Goal: Task Accomplishment & Management: Use online tool/utility

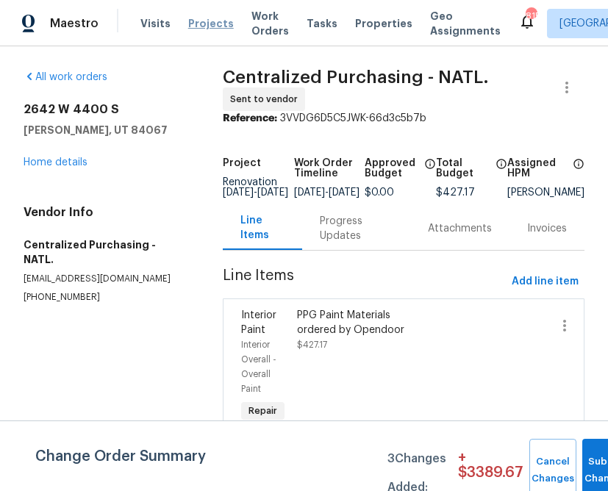
click at [195, 22] on span "Projects" at bounding box center [211, 23] width 46 height 15
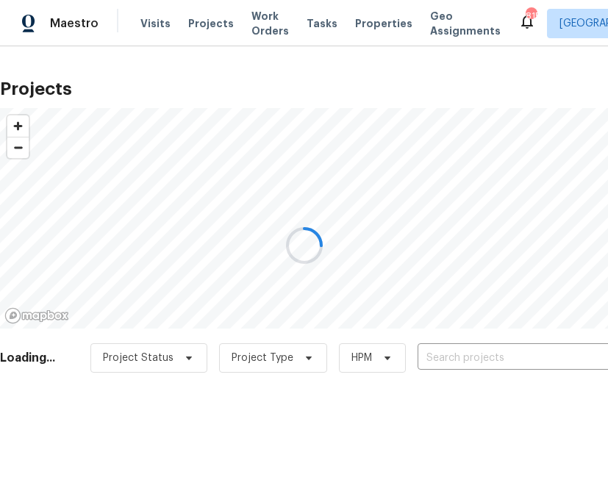
click at [483, 366] on div at bounding box center [304, 245] width 608 height 491
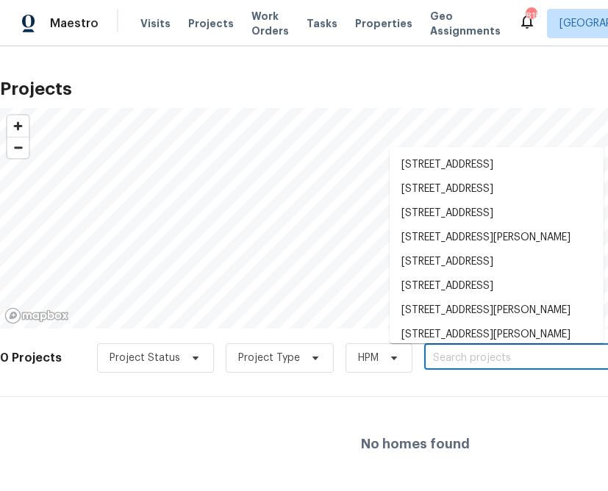
click at [483, 365] on input "text" at bounding box center [508, 358] width 168 height 23
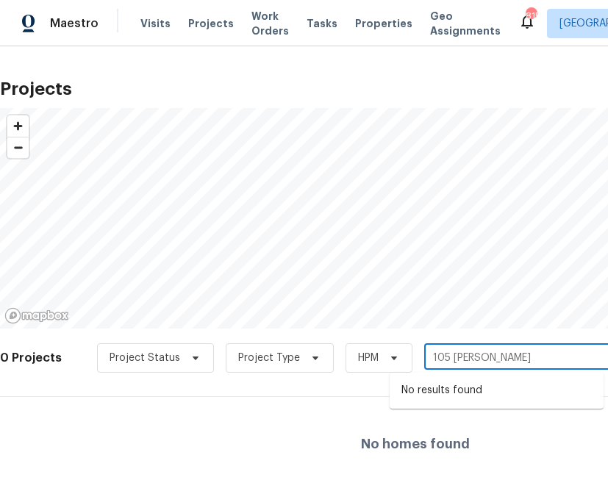
type input "105 gambel"
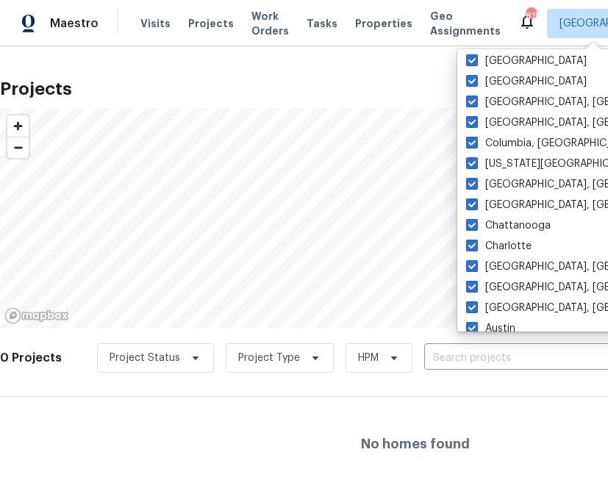
scroll to position [603, 0]
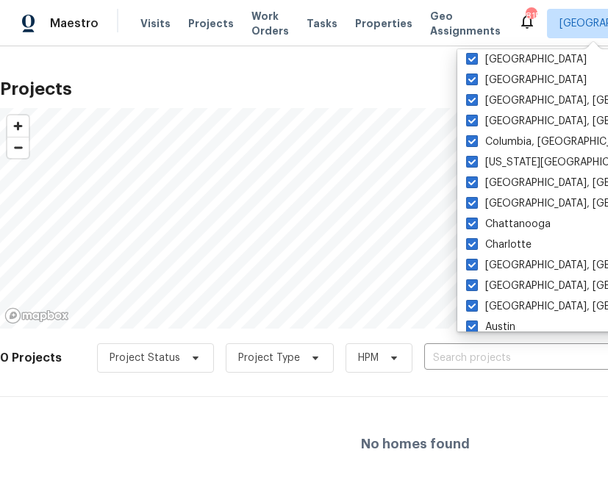
click at [315, 70] on div "Projects © Mapbox © OpenStreetMap Improve this map 0 Projects Project Status Pr…" at bounding box center [415, 280] width 831 height 421
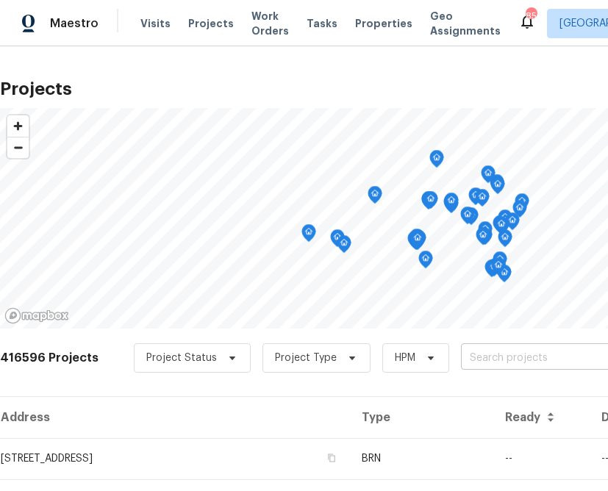
click at [490, 364] on input "text" at bounding box center [545, 358] width 168 height 23
type input "105 [PERSON_NAME]"
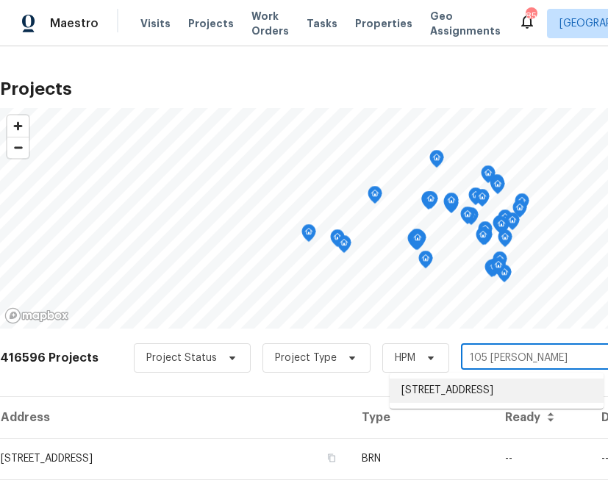
click at [459, 391] on li "[STREET_ADDRESS]" at bounding box center [497, 391] width 214 height 24
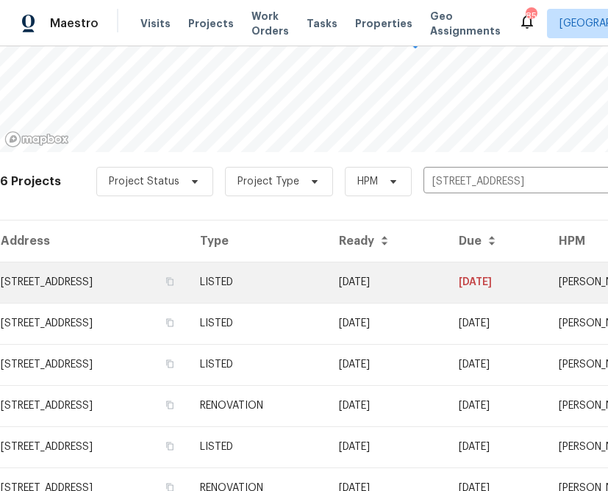
scroll to position [47, 0]
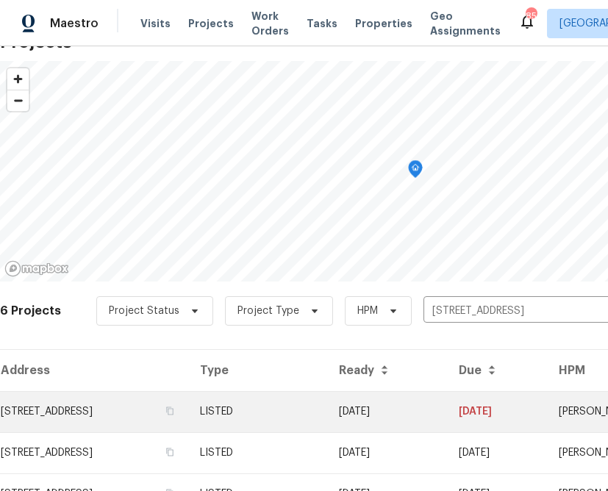
click at [171, 402] on td "[STREET_ADDRESS]" at bounding box center [94, 411] width 188 height 41
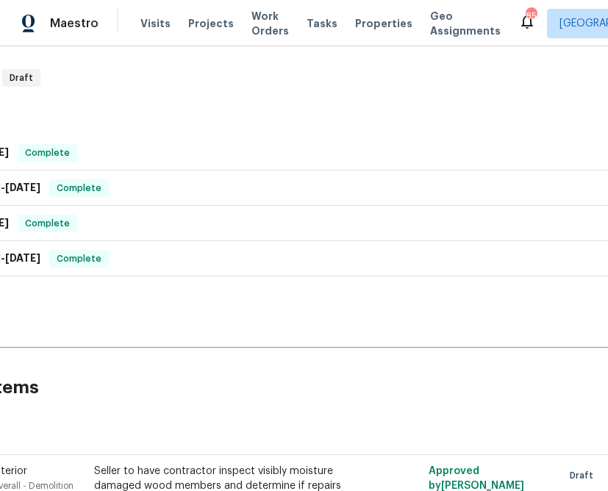
scroll to position [505, 223]
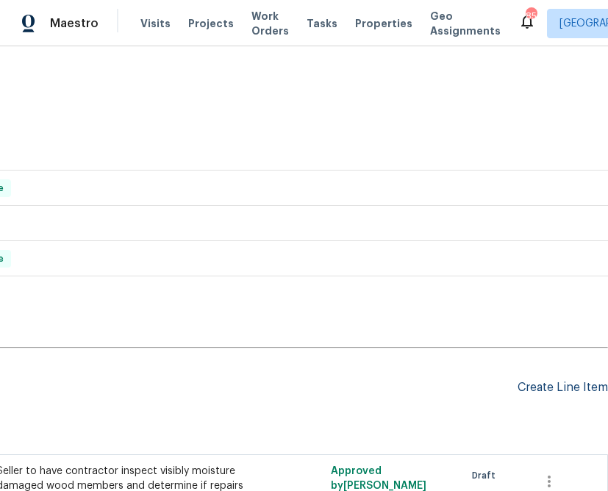
click at [571, 385] on div "Create Line Item" at bounding box center [563, 388] width 90 height 14
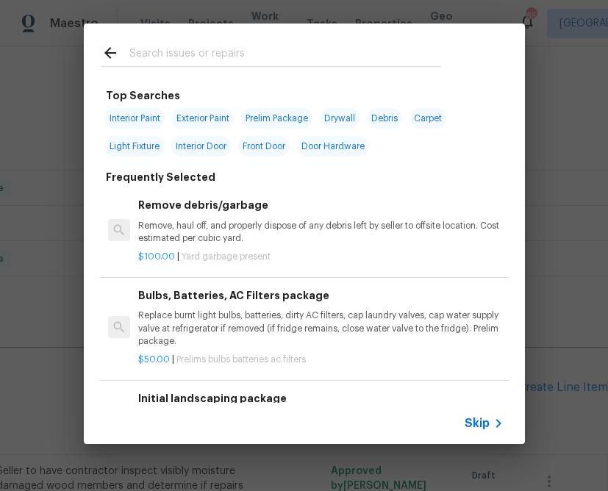
click at [473, 433] on div "Skip" at bounding box center [304, 423] width 441 height 41
click at [471, 422] on span "Skip" at bounding box center [477, 423] width 25 height 15
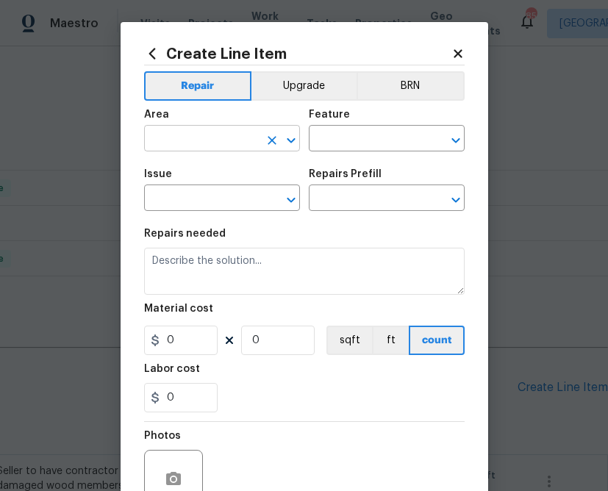
click at [229, 141] on input "text" at bounding box center [201, 140] width 115 height 23
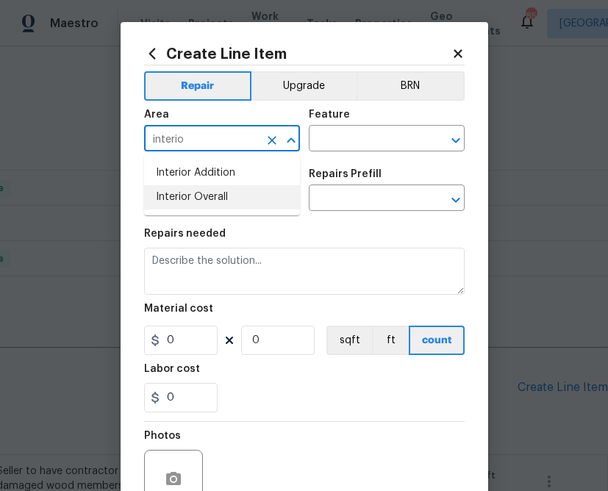
click at [229, 201] on li "Interior Overall" at bounding box center [222, 197] width 156 height 24
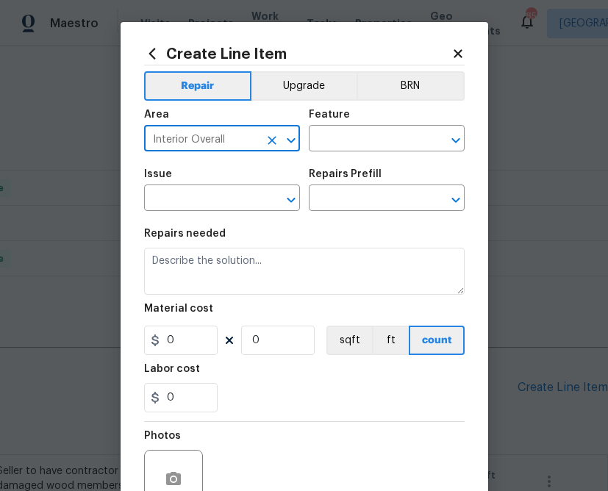
type input "Interior Overall"
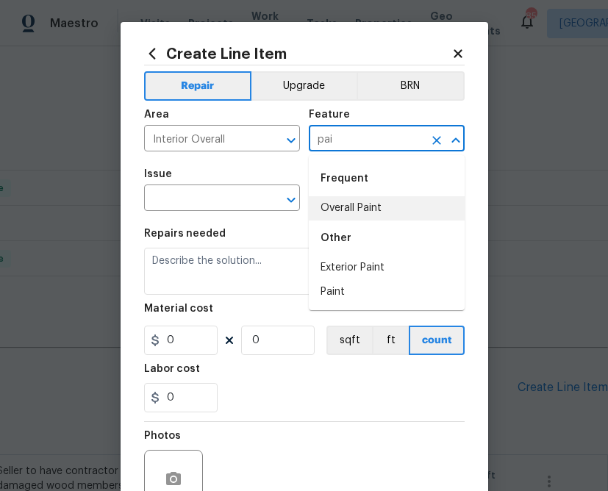
click at [327, 212] on li "Overall Paint" at bounding box center [387, 208] width 156 height 24
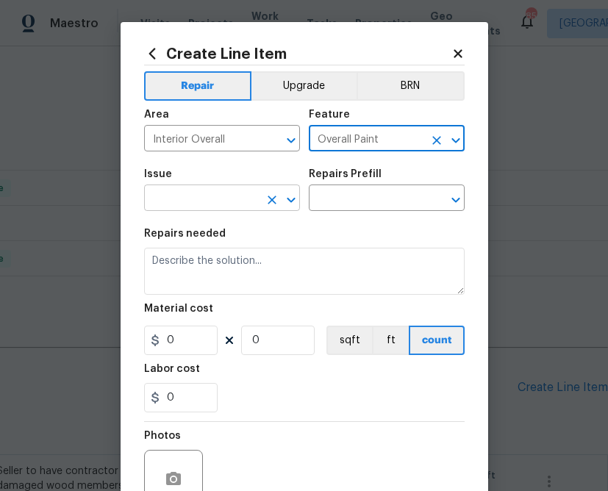
type input "Overall Paint"
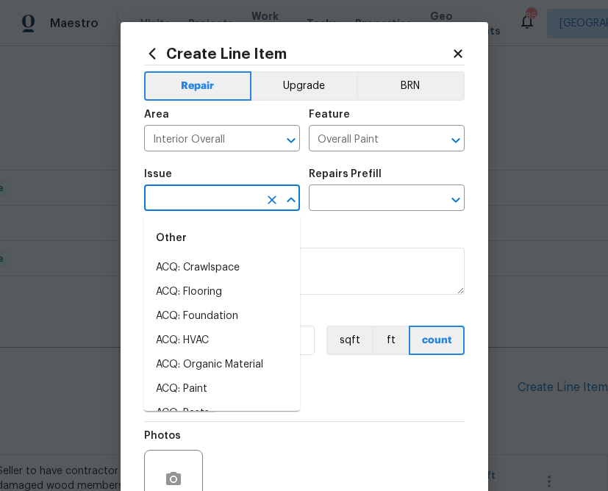
click at [235, 210] on input "text" at bounding box center [201, 199] width 115 height 23
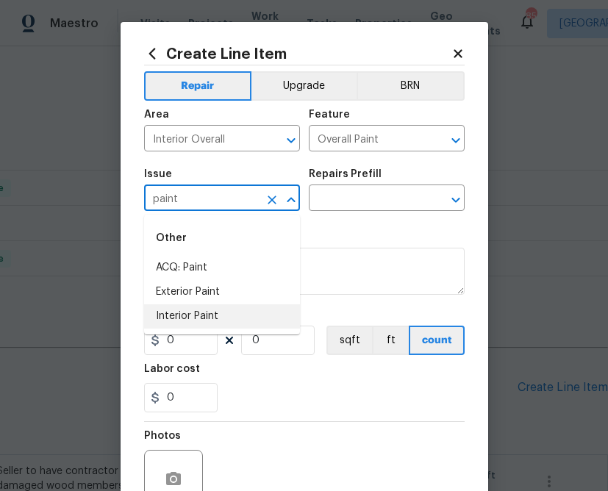
click at [161, 319] on li "Interior Paint" at bounding box center [222, 317] width 156 height 24
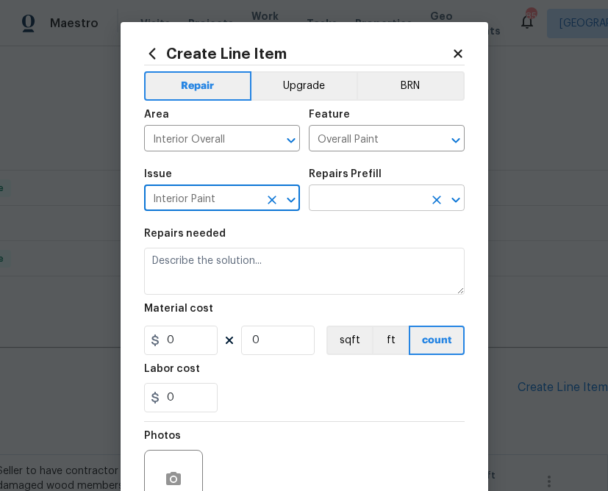
type input "Interior Paint"
click at [394, 199] on input "text" at bounding box center [366, 199] width 115 height 23
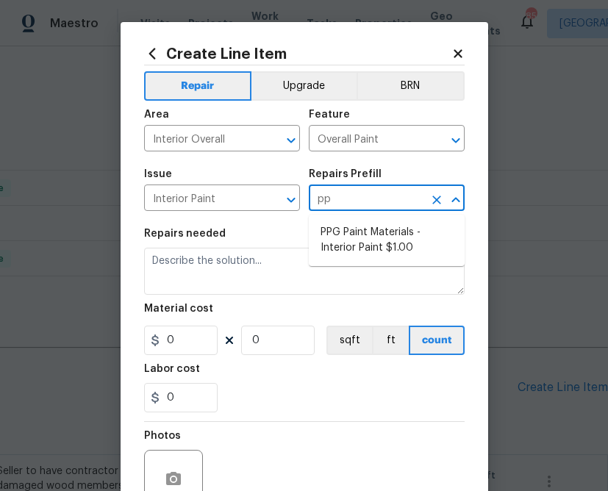
type input "ppg"
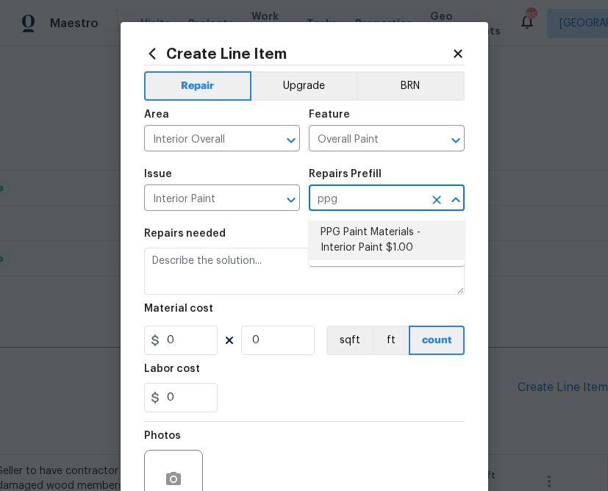
click at [383, 252] on li "PPG Paint Materials - Interior Paint $1.00" at bounding box center [387, 241] width 156 height 40
type input "PPG Paint Materials - Interior Paint $1.00"
type textarea "PPG Paint Materials ordered by Opendoor"
type input "1"
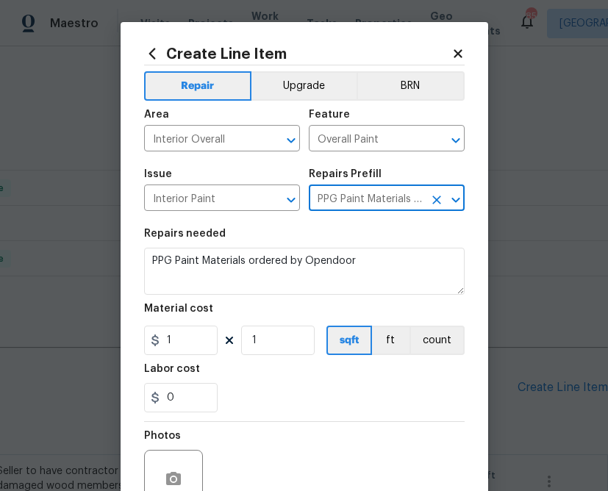
type input "PPG Paint Materials - Interior Paint $1.00"
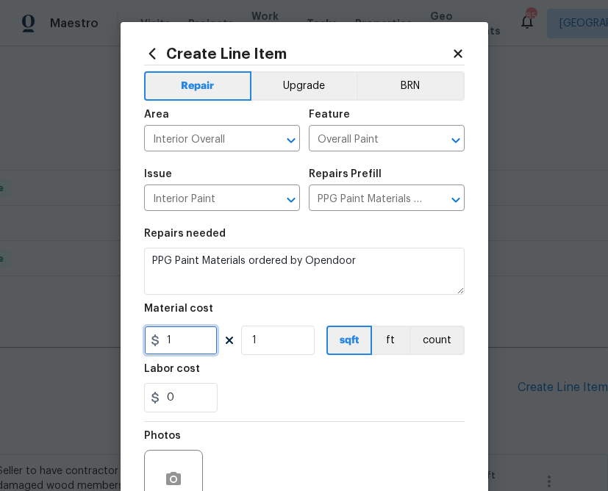
click at [184, 341] on input "1" at bounding box center [181, 340] width 74 height 29
paste input "text"
click at [293, 385] on div "0" at bounding box center [304, 397] width 321 height 29
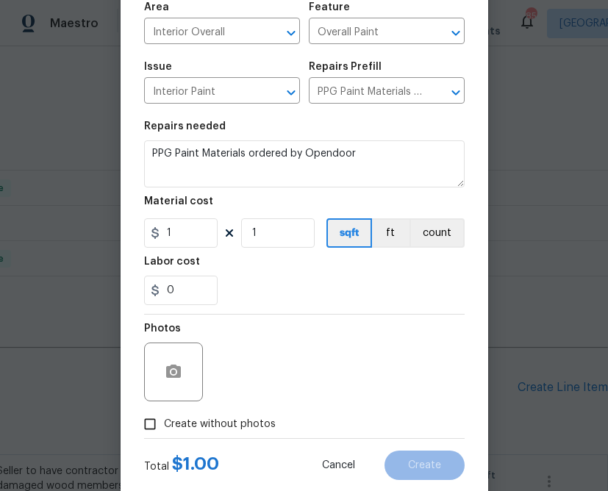
scroll to position [0, 0]
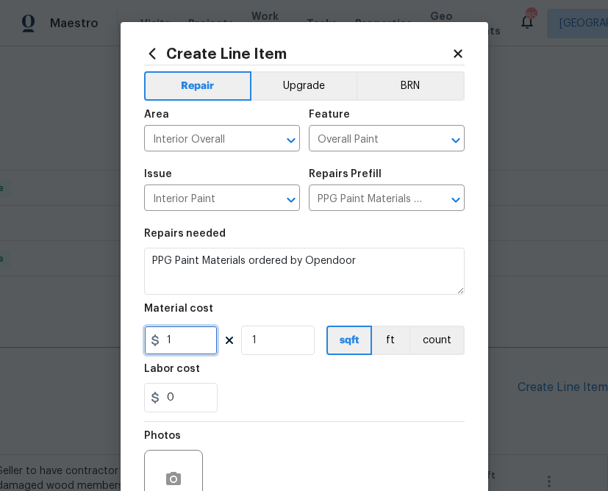
click at [171, 344] on input "1" at bounding box center [181, 340] width 74 height 29
paste input "41.06"
type input "141.06"
click at [283, 424] on div "Photos" at bounding box center [304, 470] width 321 height 96
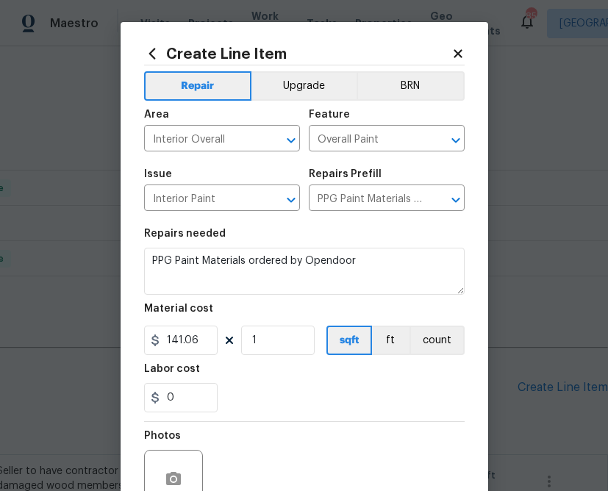
scroll to position [143, 0]
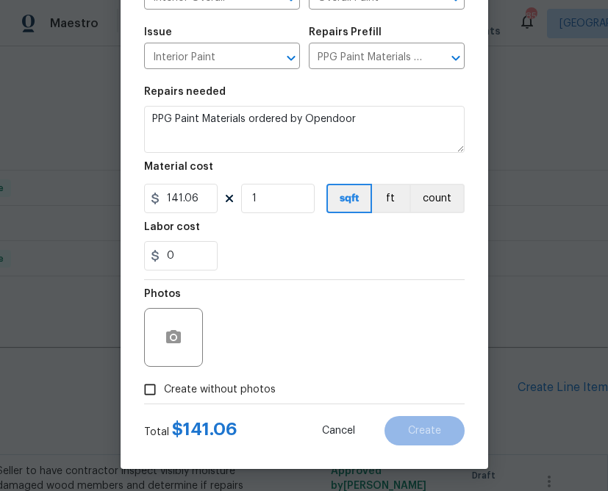
click at [243, 390] on span "Create without photos" at bounding box center [220, 389] width 112 height 15
click at [164, 390] on input "Create without photos" at bounding box center [150, 390] width 28 height 28
checkbox input "true"
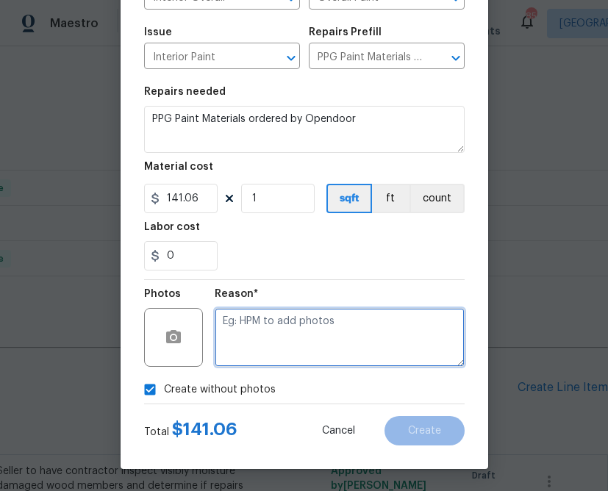
click at [357, 324] on textarea at bounding box center [340, 337] width 250 height 59
type textarea "n.a"
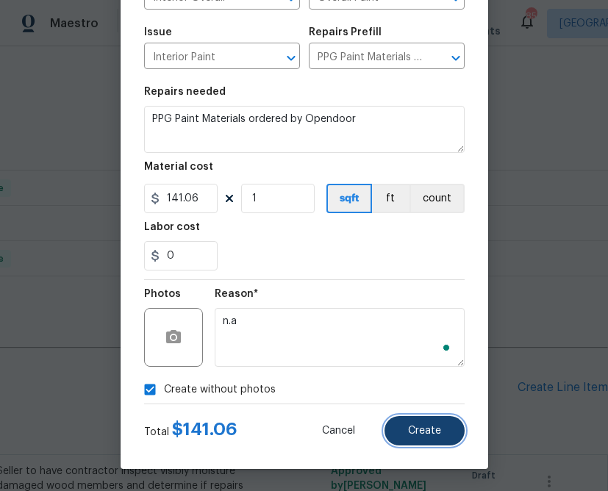
click at [433, 442] on button "Create" at bounding box center [425, 430] width 80 height 29
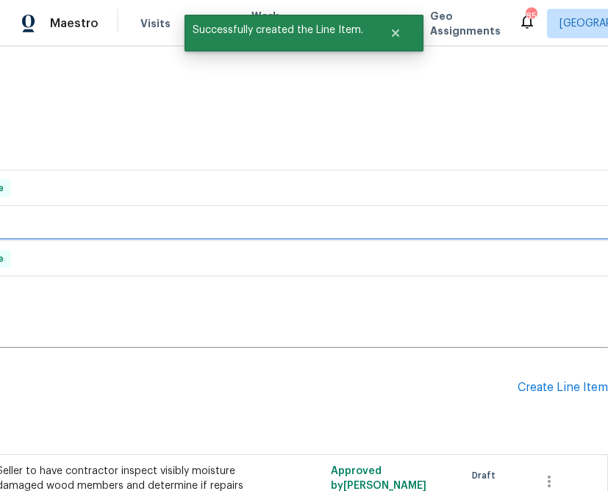
drag, startPoint x: 605, startPoint y: 254, endPoint x: 613, endPoint y: 250, distance: 8.9
click at [608, 250] on html "Maestro Visits Projects Work Orders Tasks Properties Geo Assignments [STREET_AD…" at bounding box center [304, 245] width 608 height 491
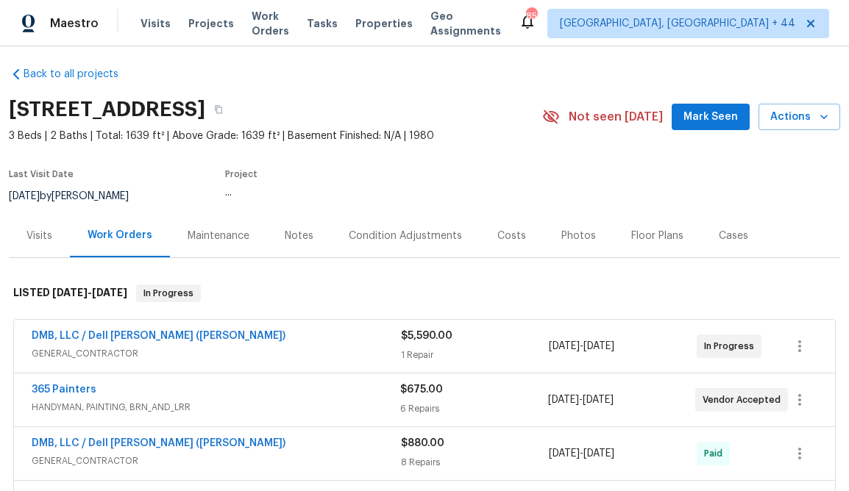
scroll to position [0, 0]
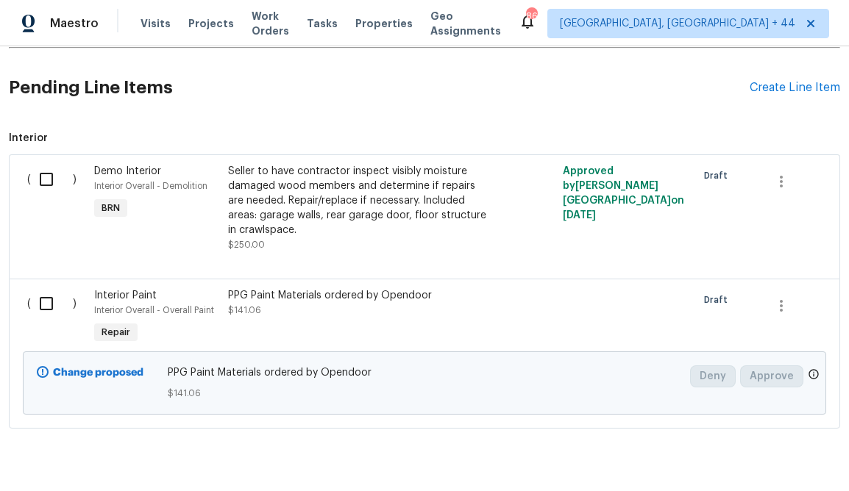
scroll to position [796, 0]
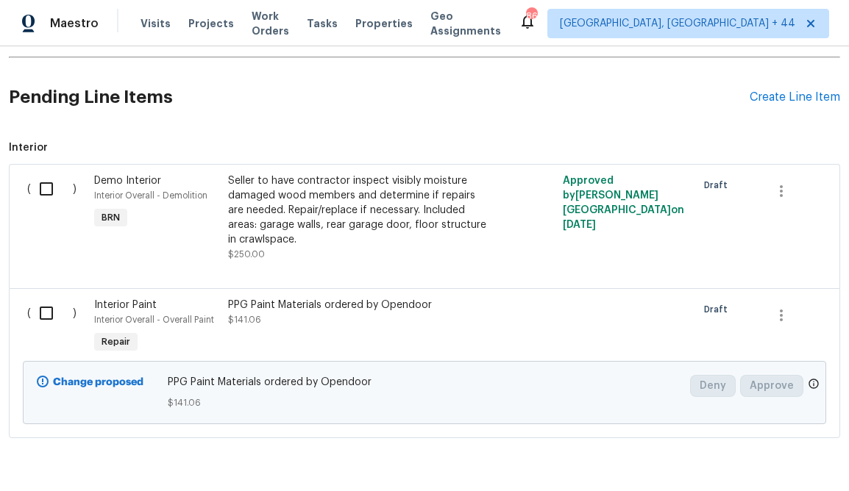
click at [43, 315] on input "checkbox" at bounding box center [52, 313] width 42 height 31
checkbox input "true"
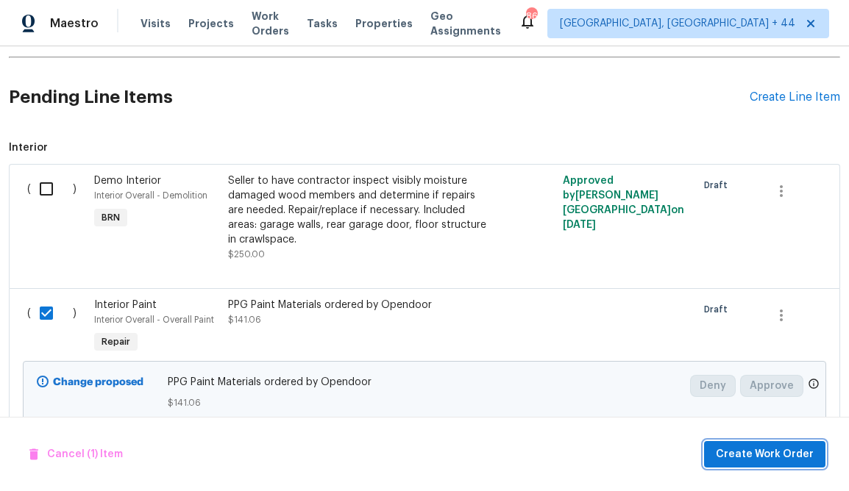
click at [761, 458] on span "Create Work Order" at bounding box center [765, 455] width 98 height 18
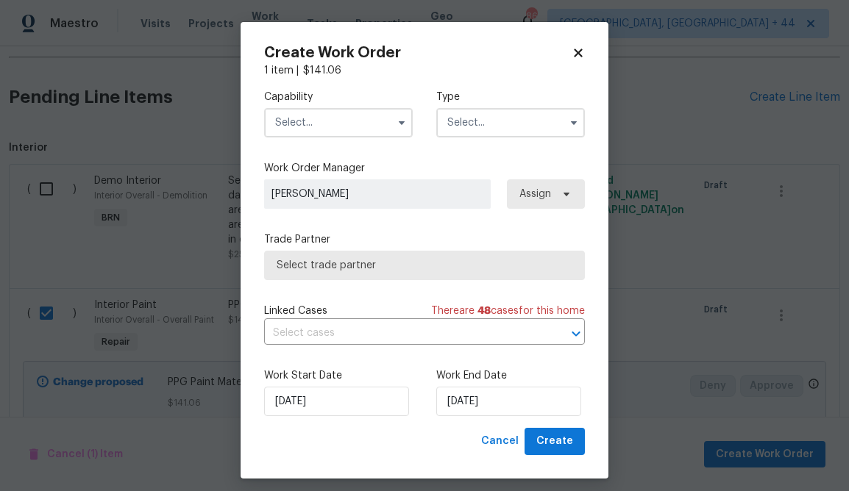
click at [354, 134] on input "text" at bounding box center [338, 122] width 149 height 29
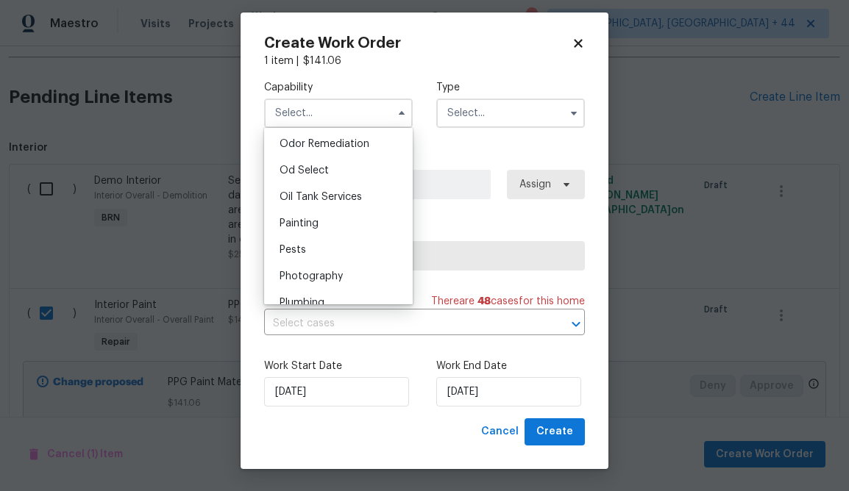
scroll to position [1153, 0]
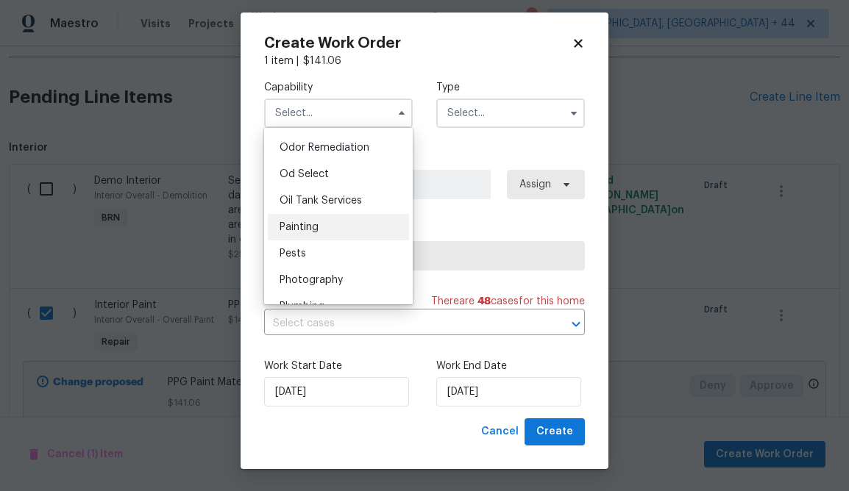
click at [327, 218] on div "Painting" at bounding box center [338, 227] width 141 height 26
type input "Painting"
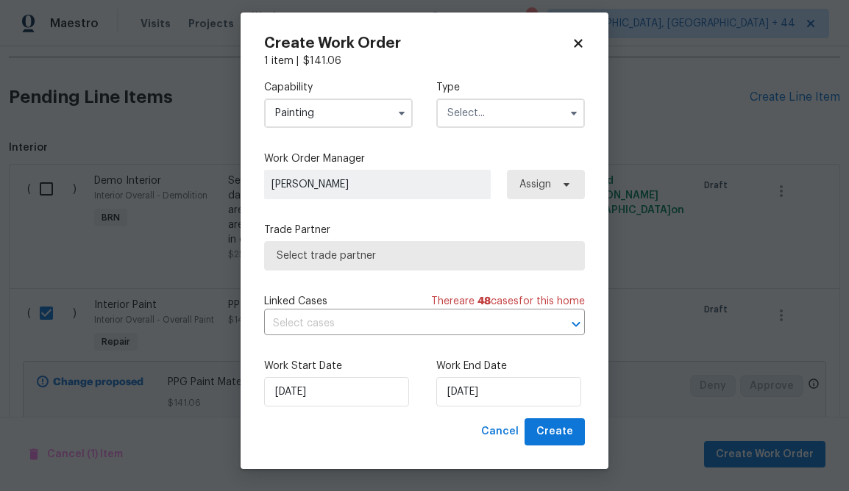
click at [520, 93] on label "Type" at bounding box center [510, 87] width 149 height 15
click at [519, 108] on input "text" at bounding box center [510, 113] width 149 height 29
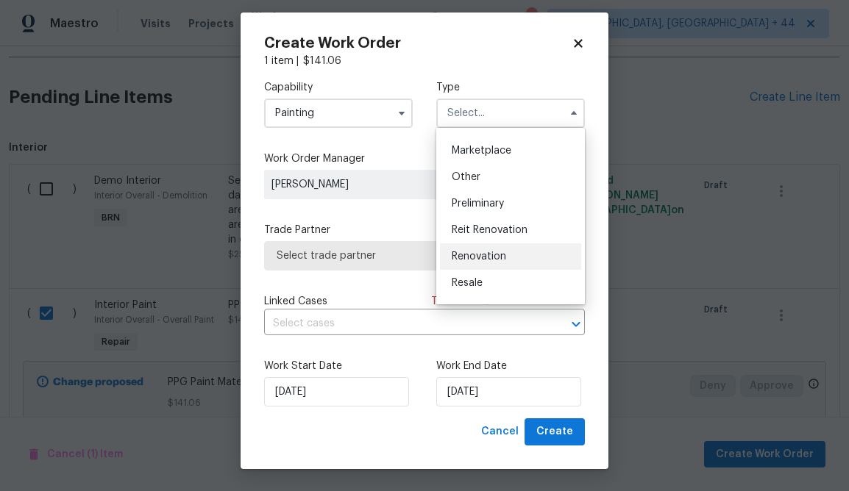
scroll to position [260, 0]
click at [490, 246] on div "Renovation" at bounding box center [510, 256] width 141 height 26
type input "Renovation"
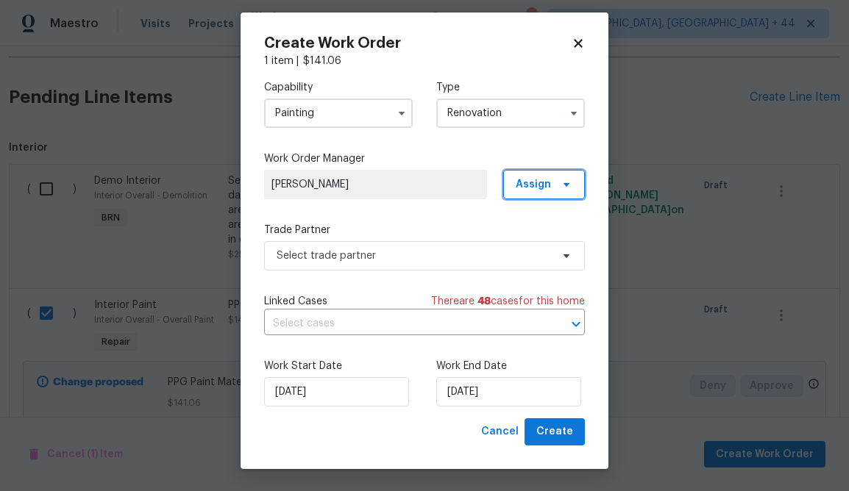
click at [551, 190] on span "Assign" at bounding box center [544, 184] width 82 height 29
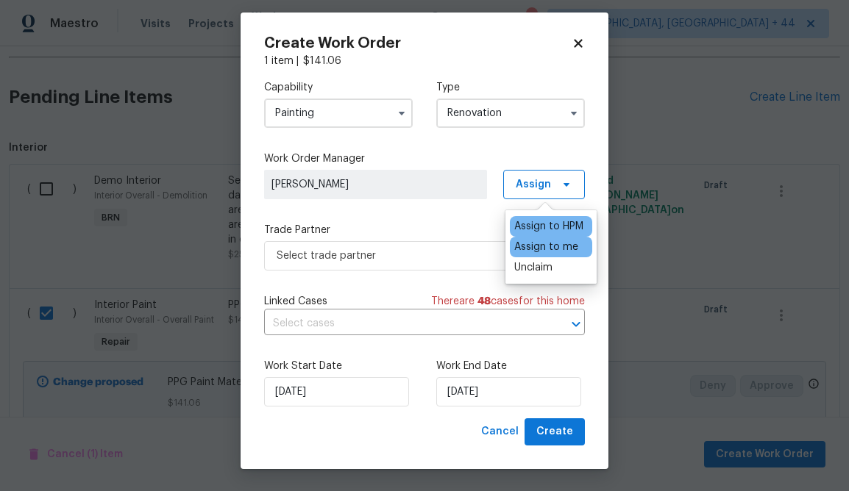
click at [549, 243] on div "Assign to me" at bounding box center [546, 247] width 64 height 15
click at [533, 252] on div "Assign to me" at bounding box center [546, 247] width 64 height 15
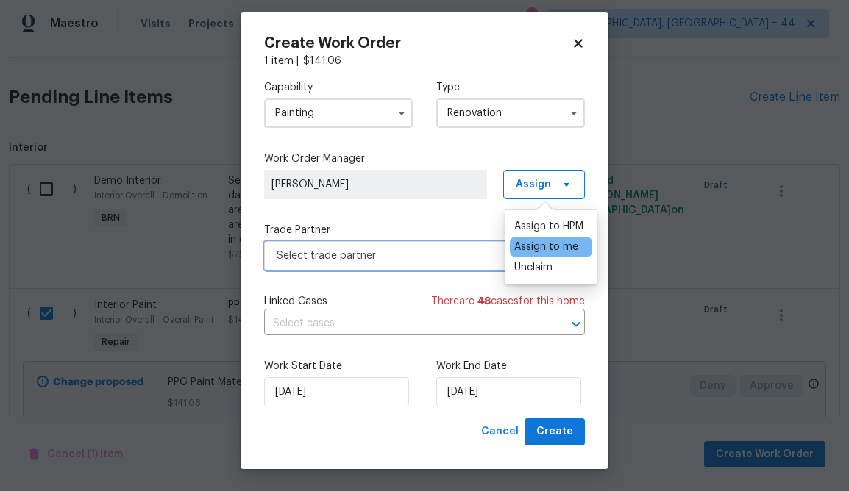
click at [466, 241] on span "Select trade partner" at bounding box center [424, 255] width 321 height 29
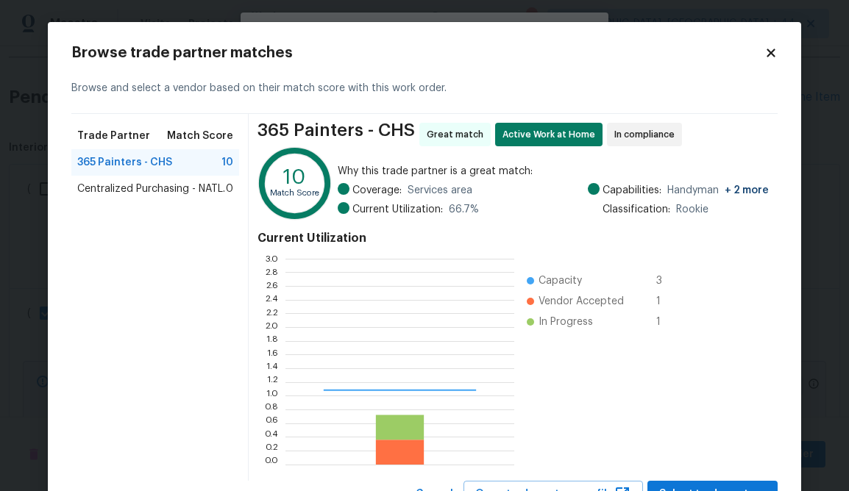
scroll to position [206, 229]
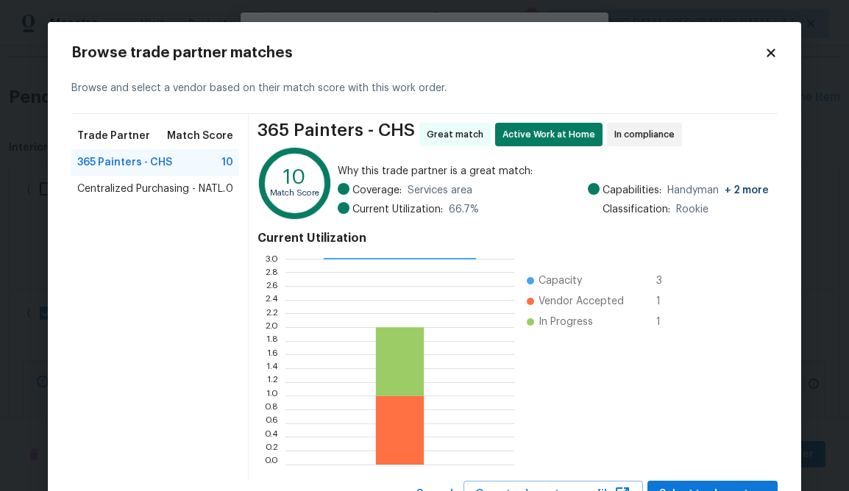
click at [177, 194] on span "Centralized Purchasing - NATL." at bounding box center [151, 189] width 148 height 15
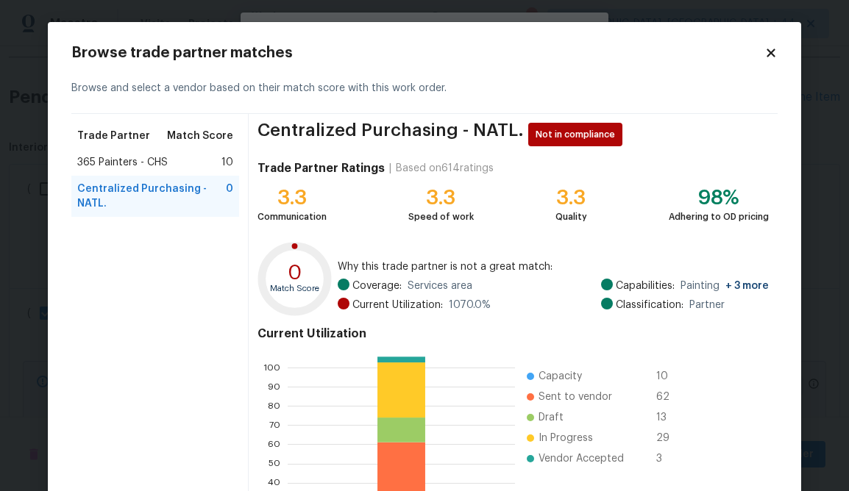
scroll to position [157, 0]
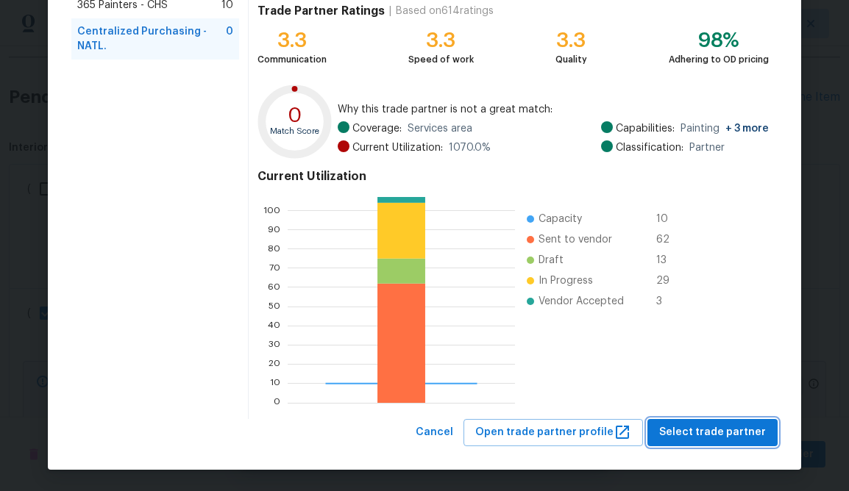
click at [714, 431] on span "Select trade partner" at bounding box center [712, 433] width 107 height 18
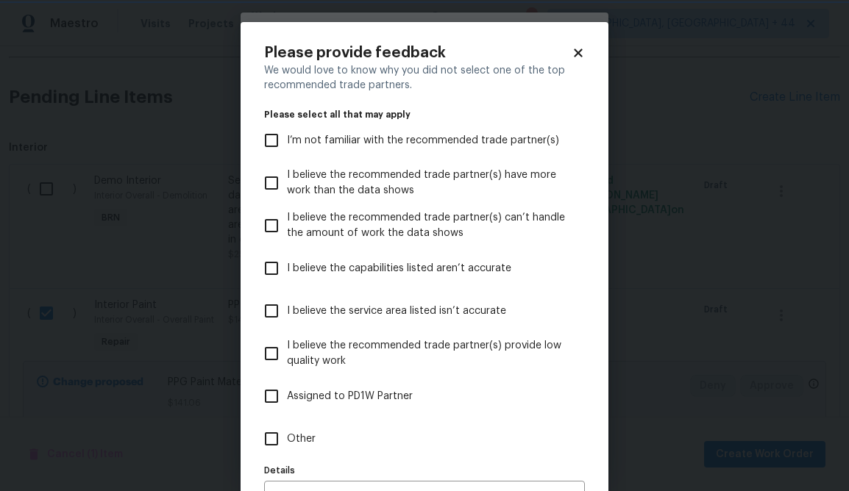
scroll to position [91, 0]
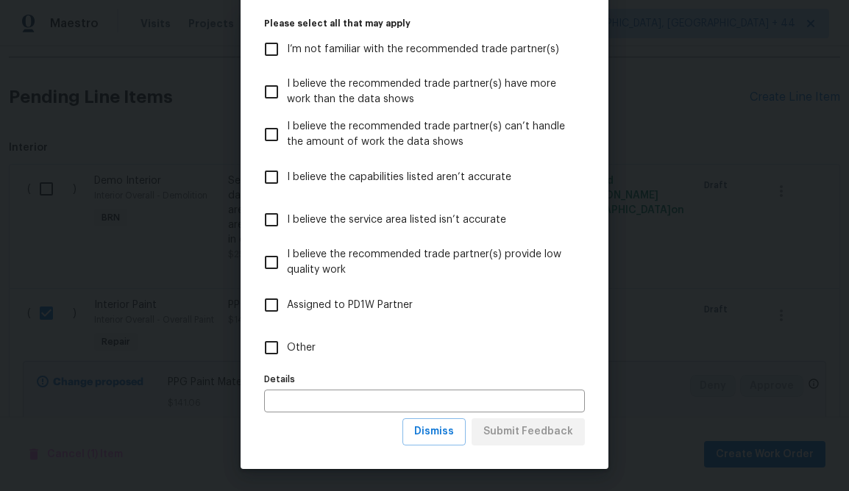
click at [281, 354] on input "Other" at bounding box center [271, 347] width 31 height 31
checkbox input "true"
click at [552, 436] on span "Submit Feedback" at bounding box center [528, 432] width 90 height 18
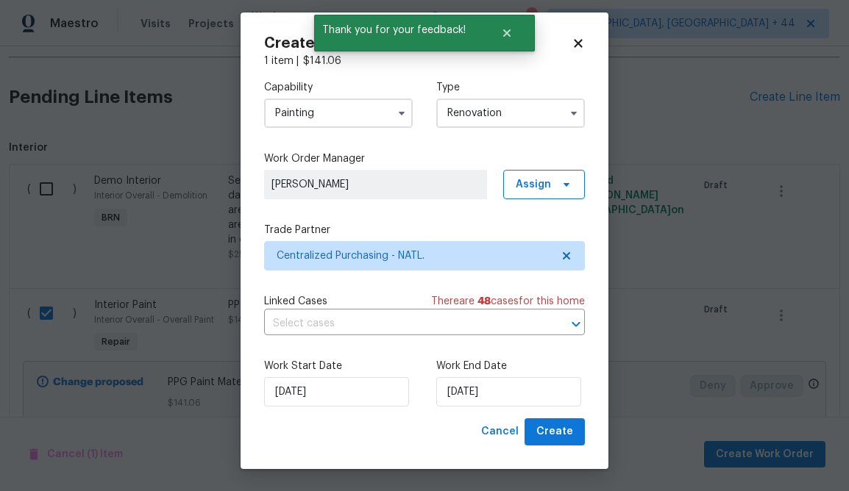
scroll to position [0, 0]
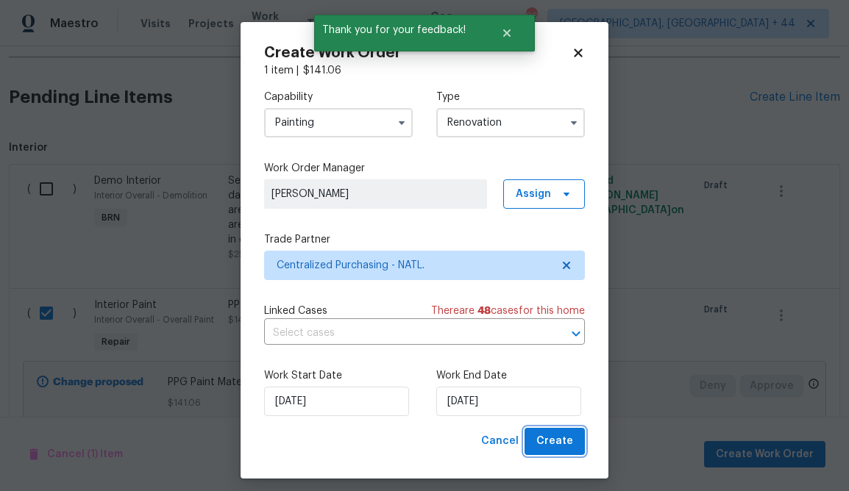
click at [555, 435] on span "Create" at bounding box center [554, 442] width 37 height 18
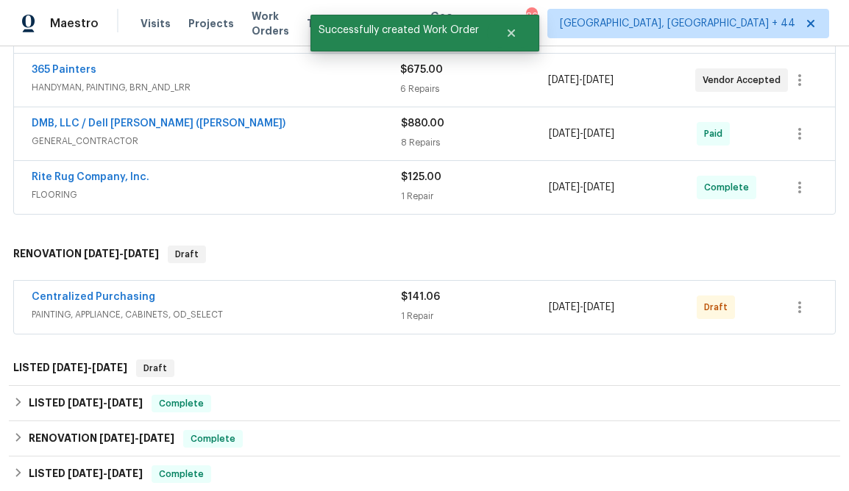
scroll to position [199, 0]
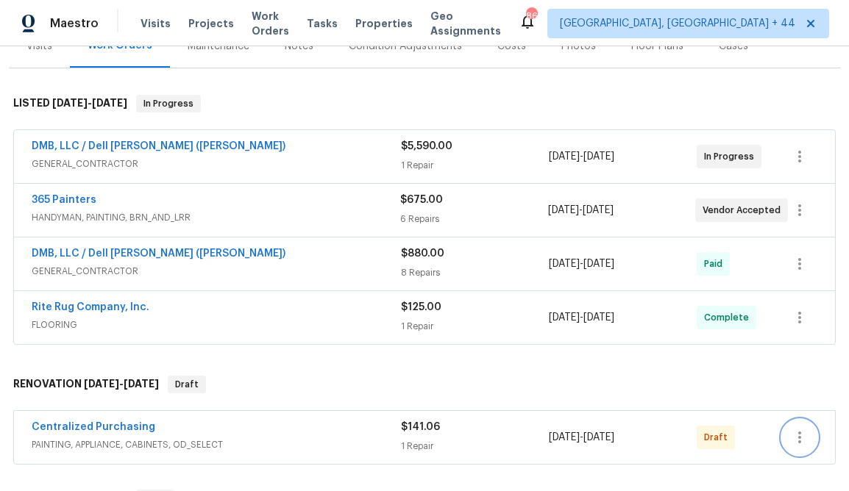
click at [797, 441] on icon "button" at bounding box center [800, 438] width 18 height 18
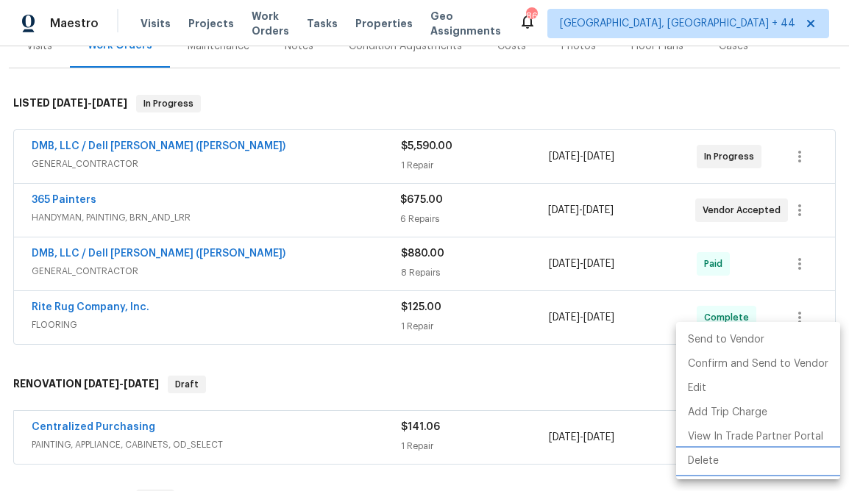
click at [708, 462] on li "Delete" at bounding box center [758, 461] width 164 height 24
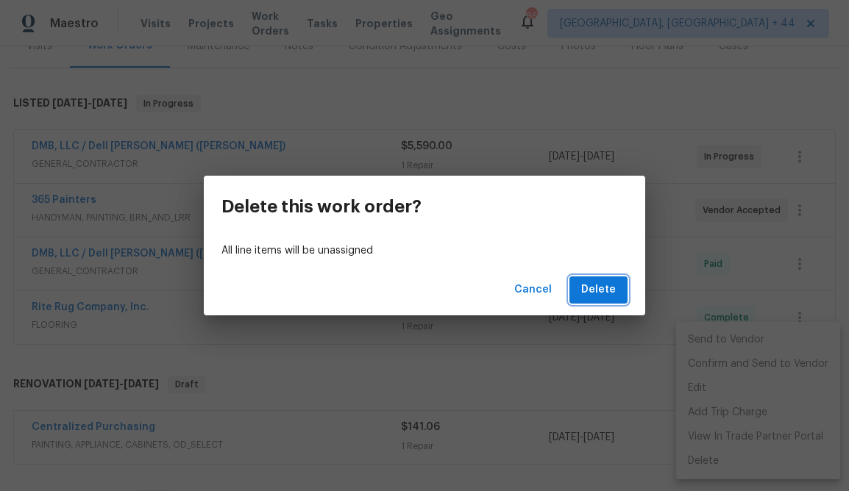
click at [600, 299] on span "Delete" at bounding box center [598, 290] width 35 height 18
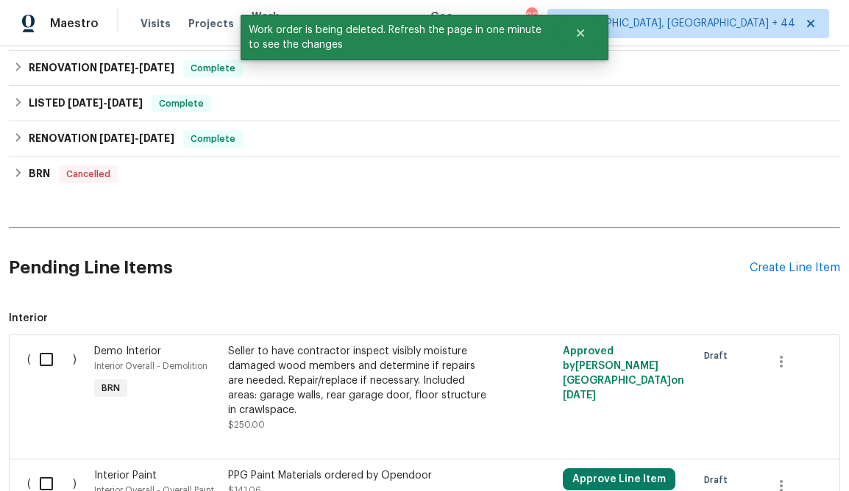
scroll to position [825, 0]
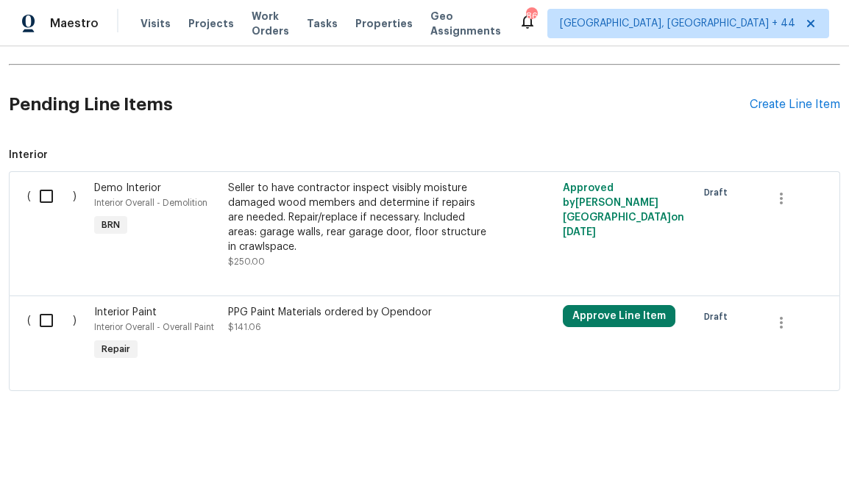
click at [40, 321] on input "checkbox" at bounding box center [52, 320] width 42 height 31
checkbox input "true"
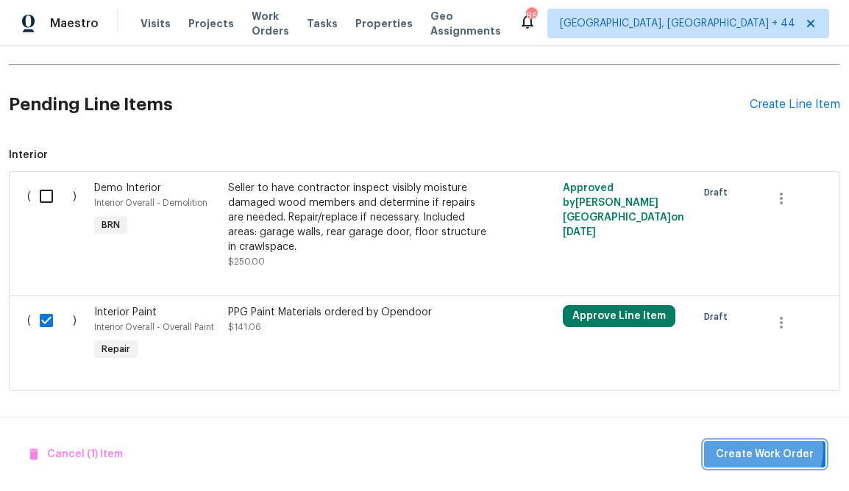
click at [756, 449] on span "Create Work Order" at bounding box center [765, 455] width 98 height 18
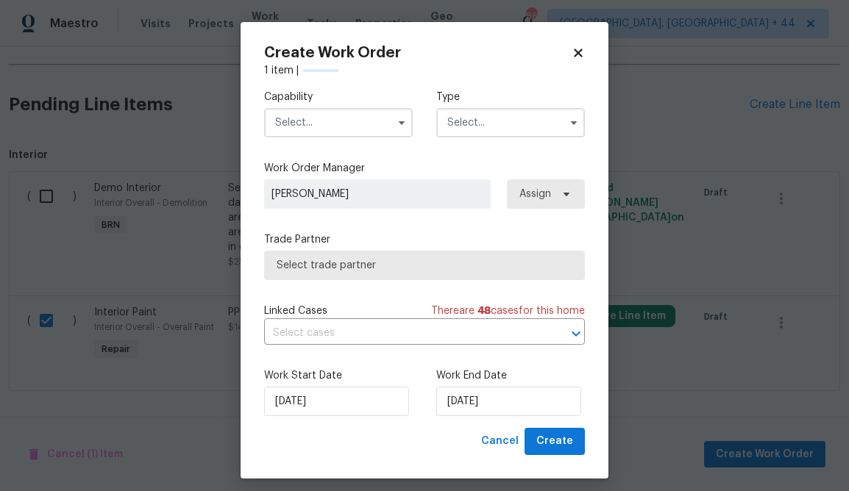
click at [360, 123] on input "text" at bounding box center [338, 122] width 149 height 29
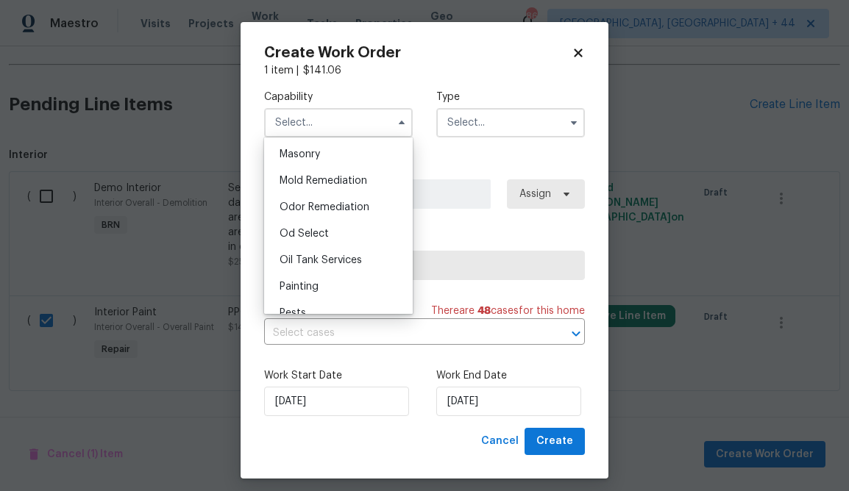
scroll to position [1104, 0]
click at [294, 285] on span "Painting" at bounding box center [299, 286] width 39 height 10
type input "Painting"
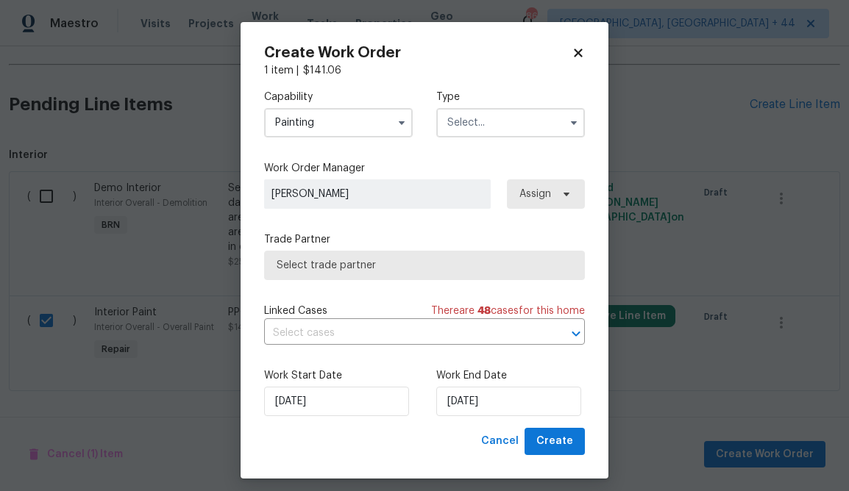
click at [555, 125] on input "text" at bounding box center [510, 122] width 149 height 29
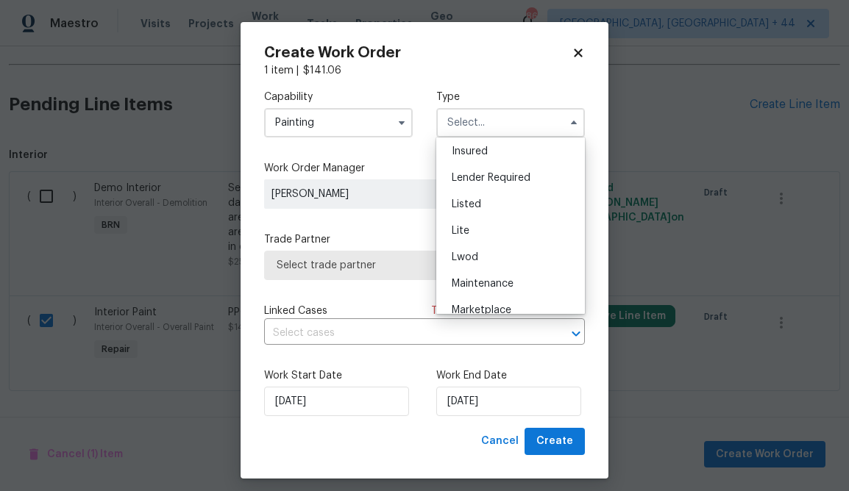
scroll to position [101, 0]
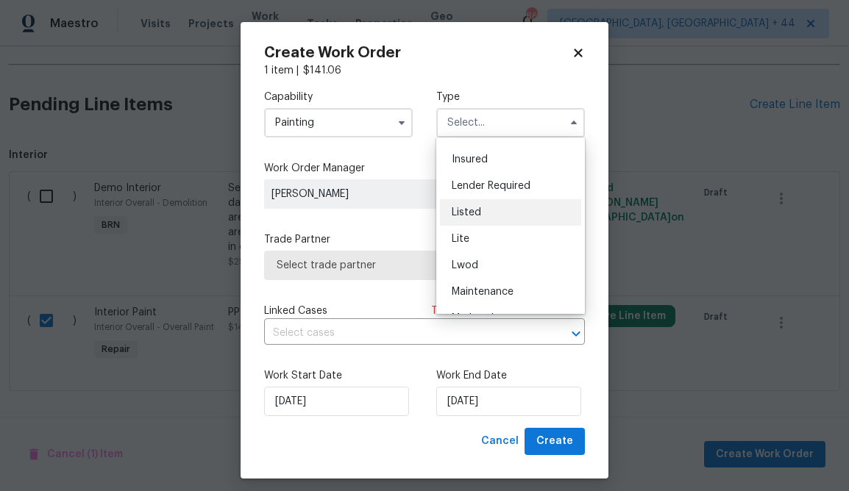
click at [484, 220] on div "Listed" at bounding box center [510, 212] width 141 height 26
type input "Listed"
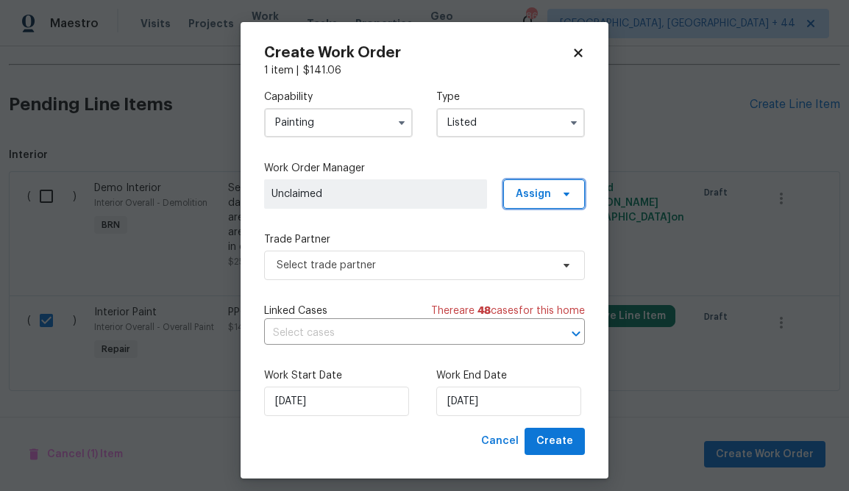
click at [559, 202] on span "Assign" at bounding box center [544, 193] width 82 height 29
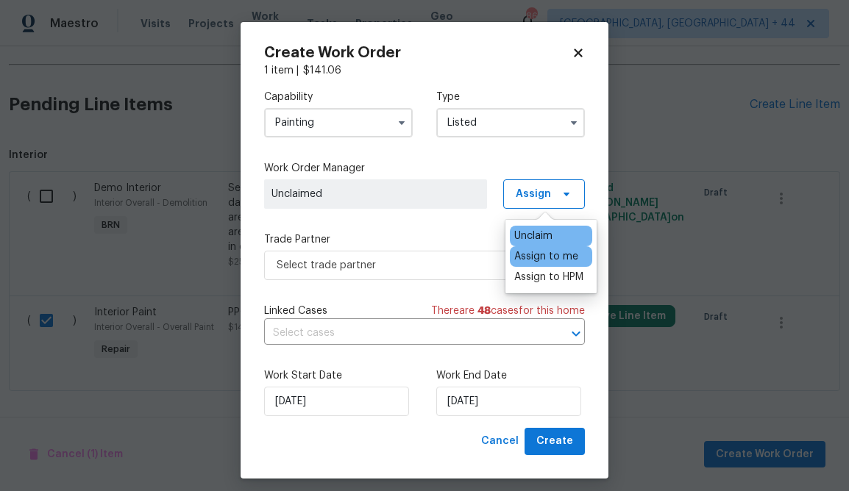
click at [535, 259] on div "Assign to me" at bounding box center [546, 256] width 64 height 15
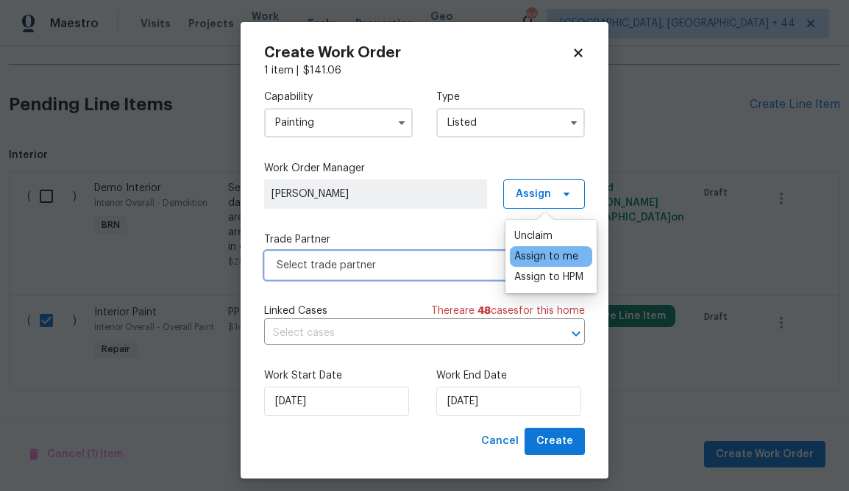
click at [481, 255] on span "Select trade partner" at bounding box center [424, 265] width 321 height 29
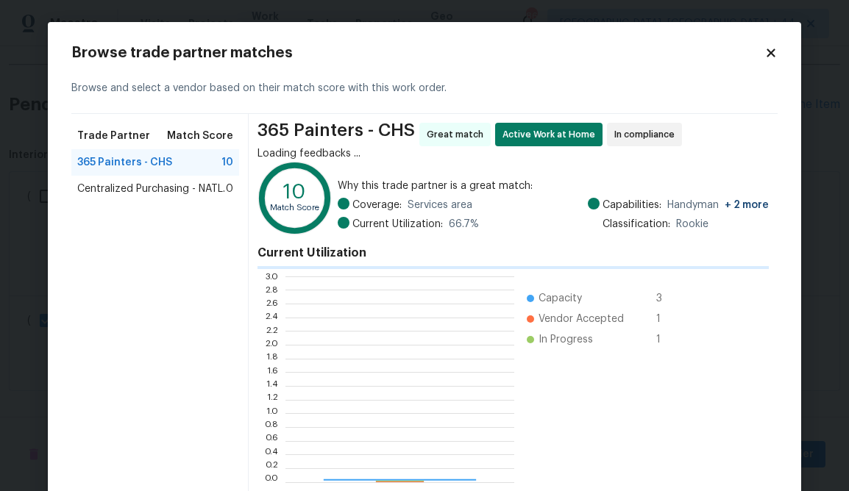
scroll to position [206, 229]
click at [480, 274] on div "0.0 0.2 0.4 0.6 0.8 1.0 1.2 1.4 1.6 1.8 2.0 2.2 2.4 2.6 2.8 3.0 Capacity 3 Vend…" at bounding box center [477, 379] width 441 height 221
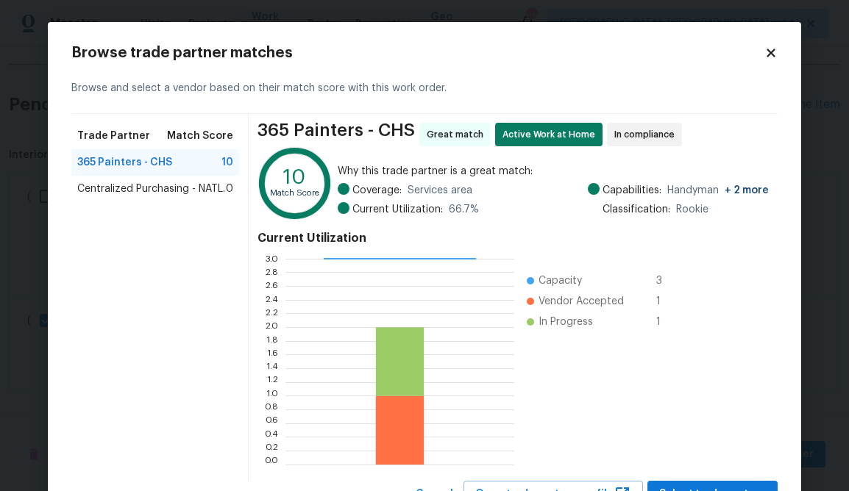
click at [197, 197] on div "Centralized Purchasing - NATL. 0" at bounding box center [155, 189] width 168 height 26
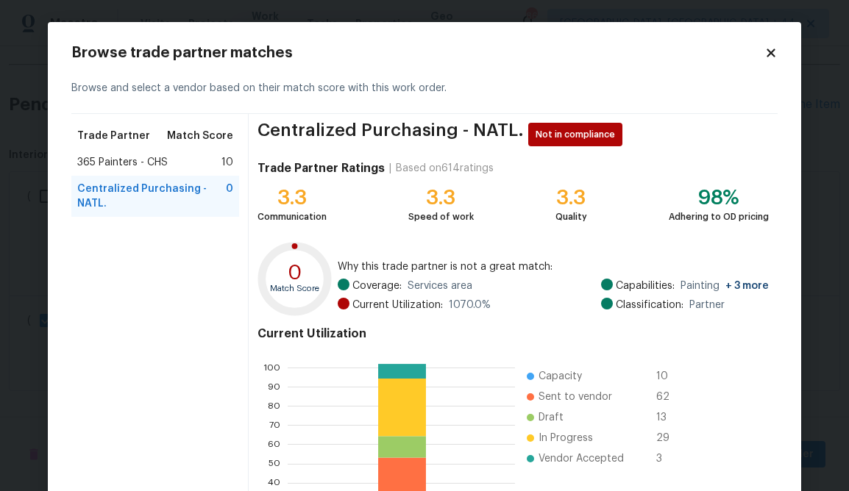
scroll to position [157, 0]
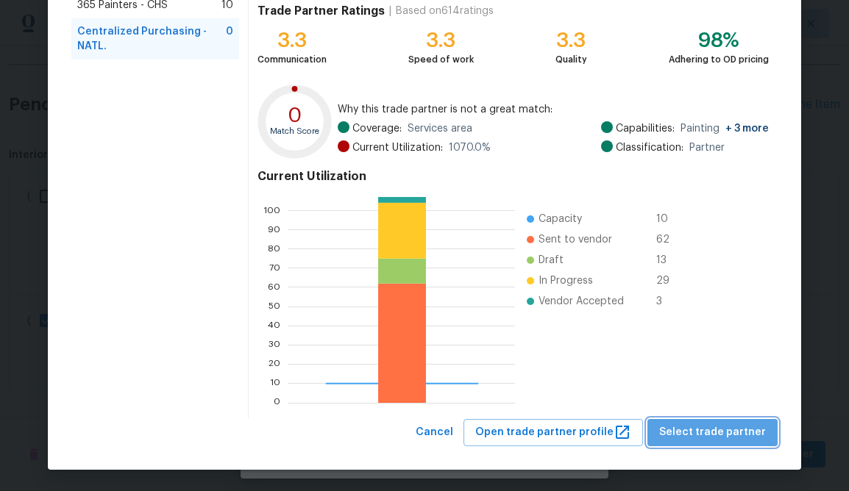
click at [741, 427] on span "Select trade partner" at bounding box center [712, 433] width 107 height 18
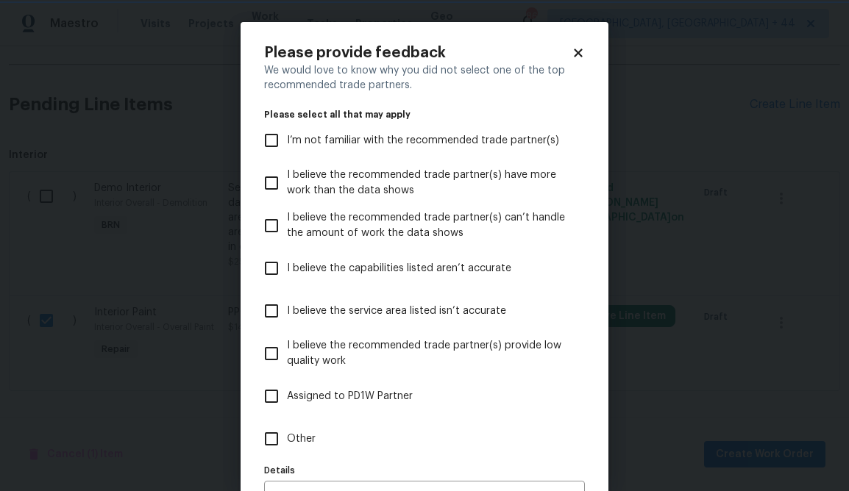
scroll to position [0, 0]
click at [293, 444] on span "Other" at bounding box center [301, 439] width 29 height 15
click at [287, 444] on input "Other" at bounding box center [271, 439] width 31 height 31
checkbox input "true"
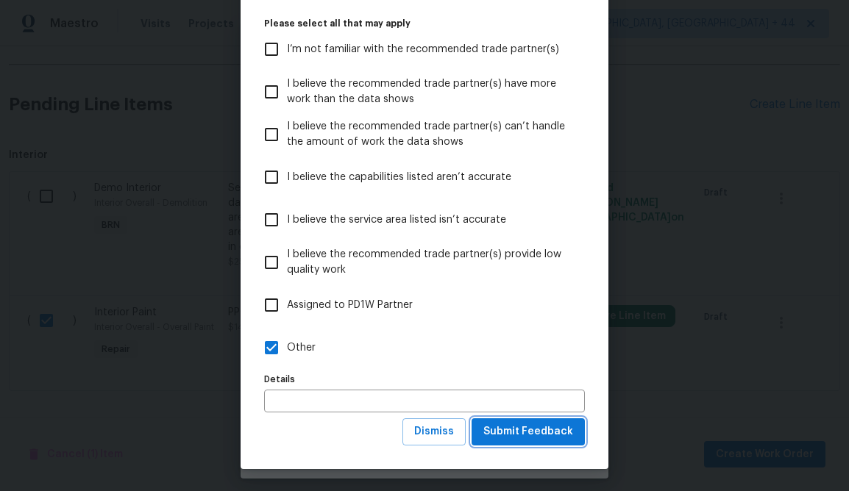
click at [535, 441] on button "Submit Feedback" at bounding box center [527, 432] width 113 height 27
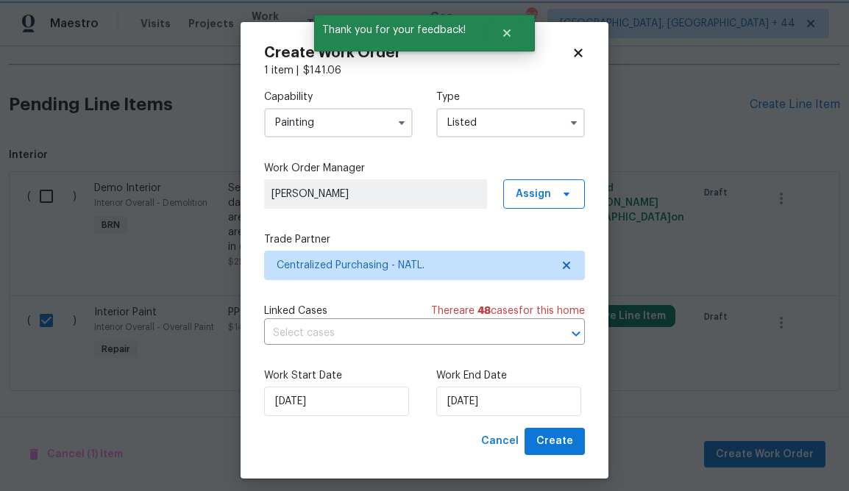
scroll to position [0, 0]
click at [558, 441] on span "Create" at bounding box center [554, 442] width 37 height 18
checkbox input "false"
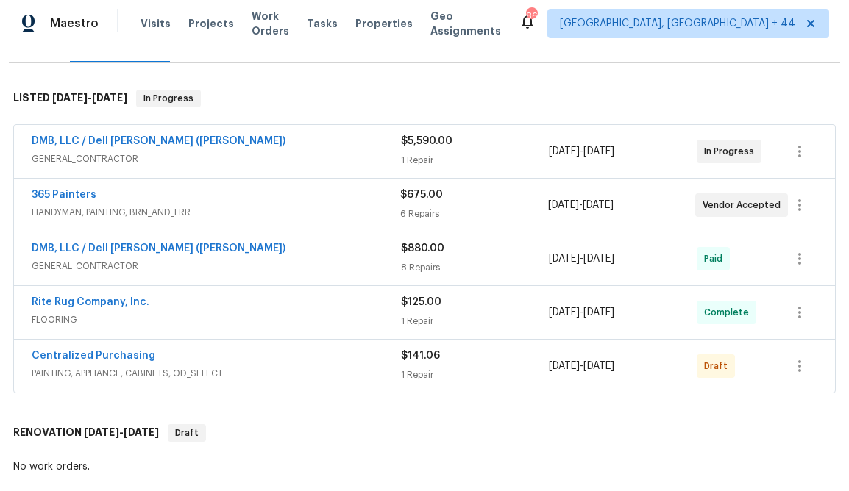
scroll to position [203, 0]
click at [127, 354] on link "Centralized Purchasing" at bounding box center [94, 357] width 124 height 10
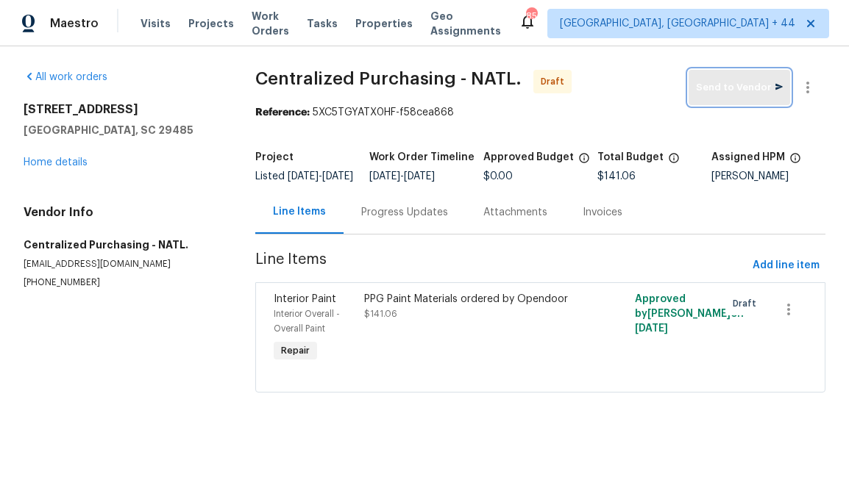
click at [736, 95] on span "Send to Vendor" at bounding box center [739, 87] width 87 height 17
